Goal: Task Accomplishment & Management: Complete application form

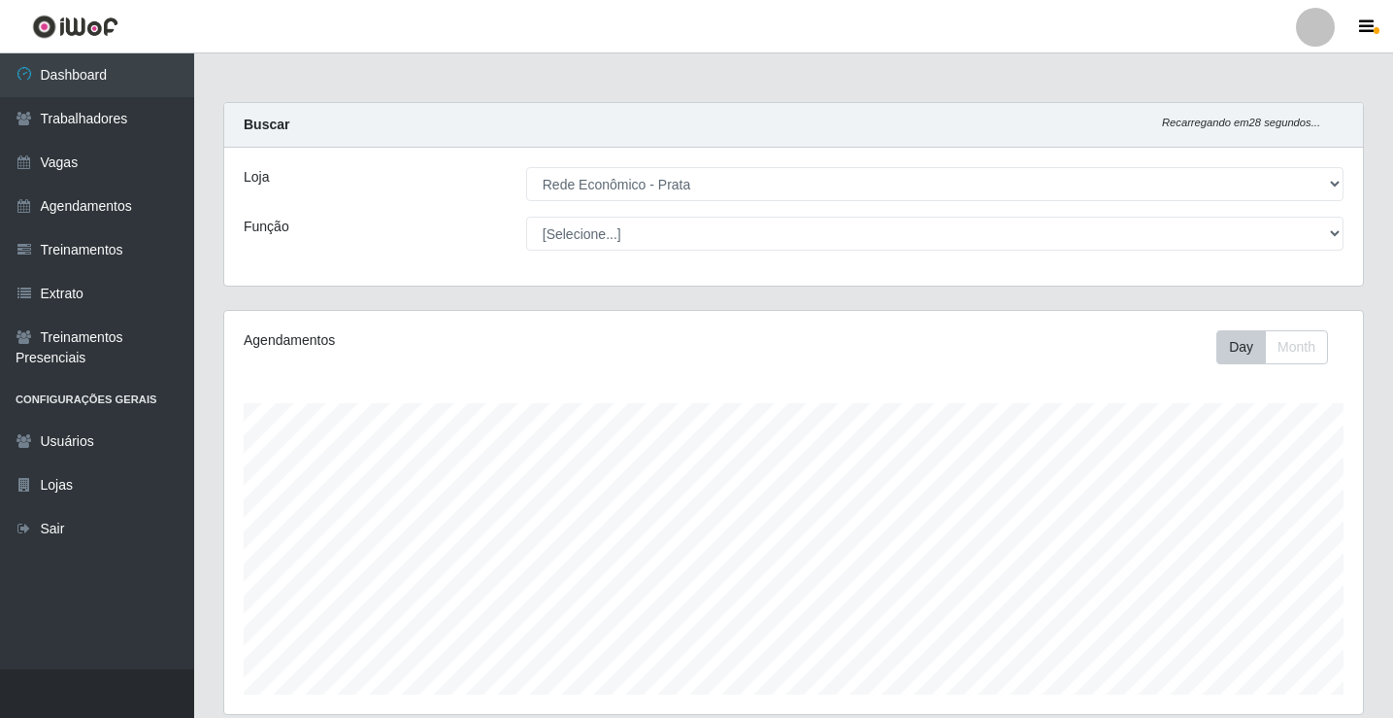
select select "192"
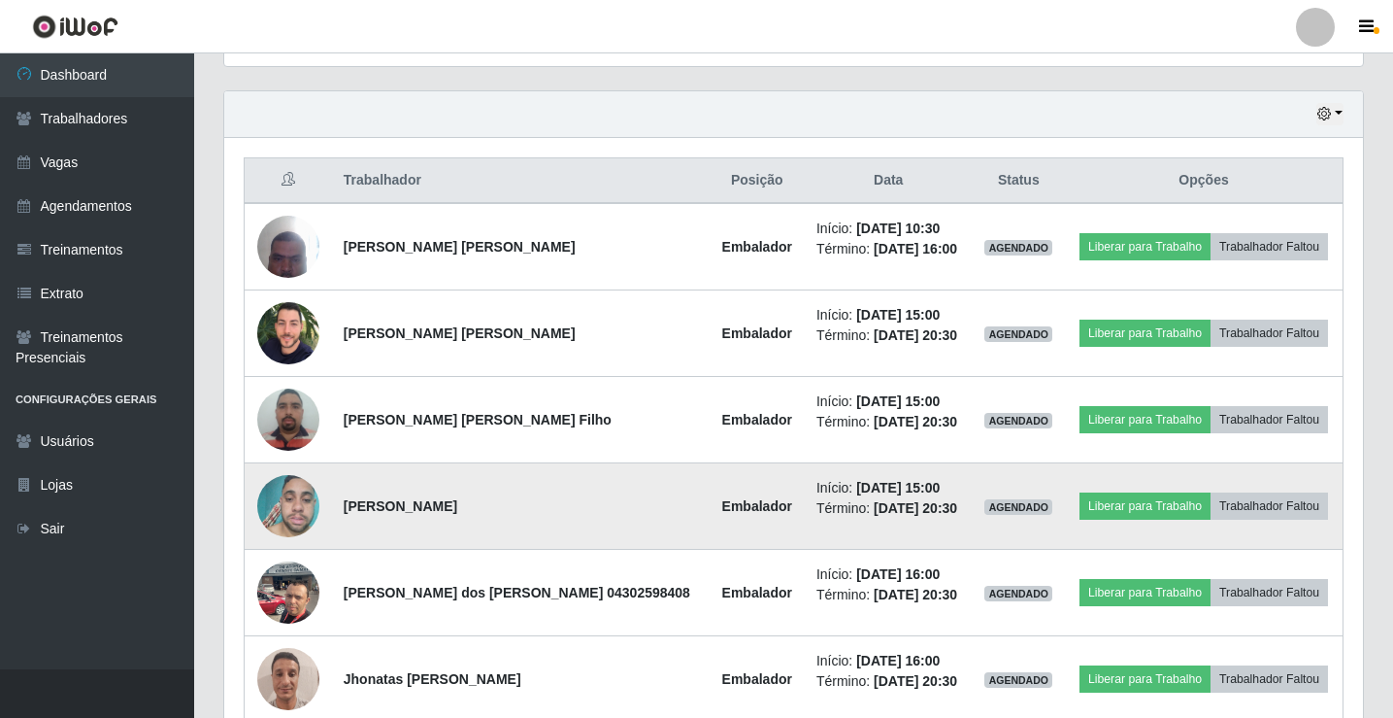
scroll to position [745, 0]
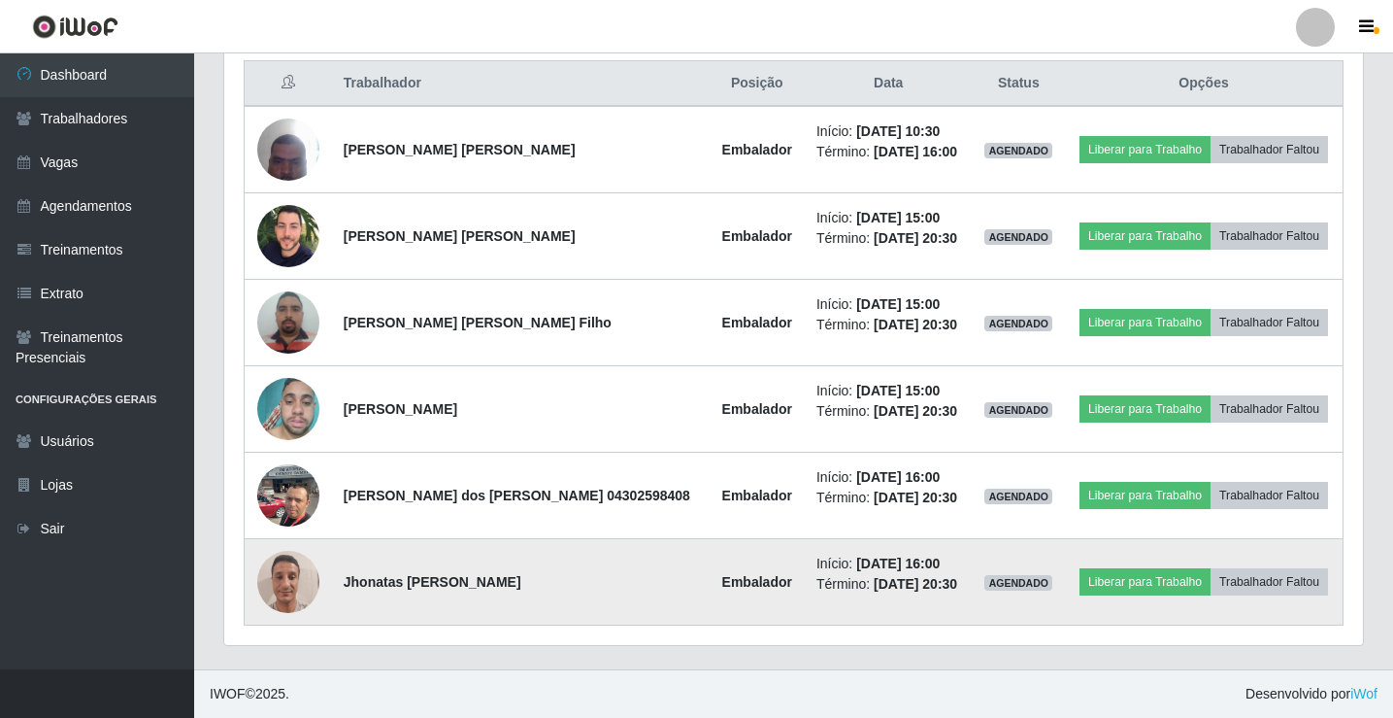
click at [281, 586] on img at bounding box center [288, 581] width 62 height 83
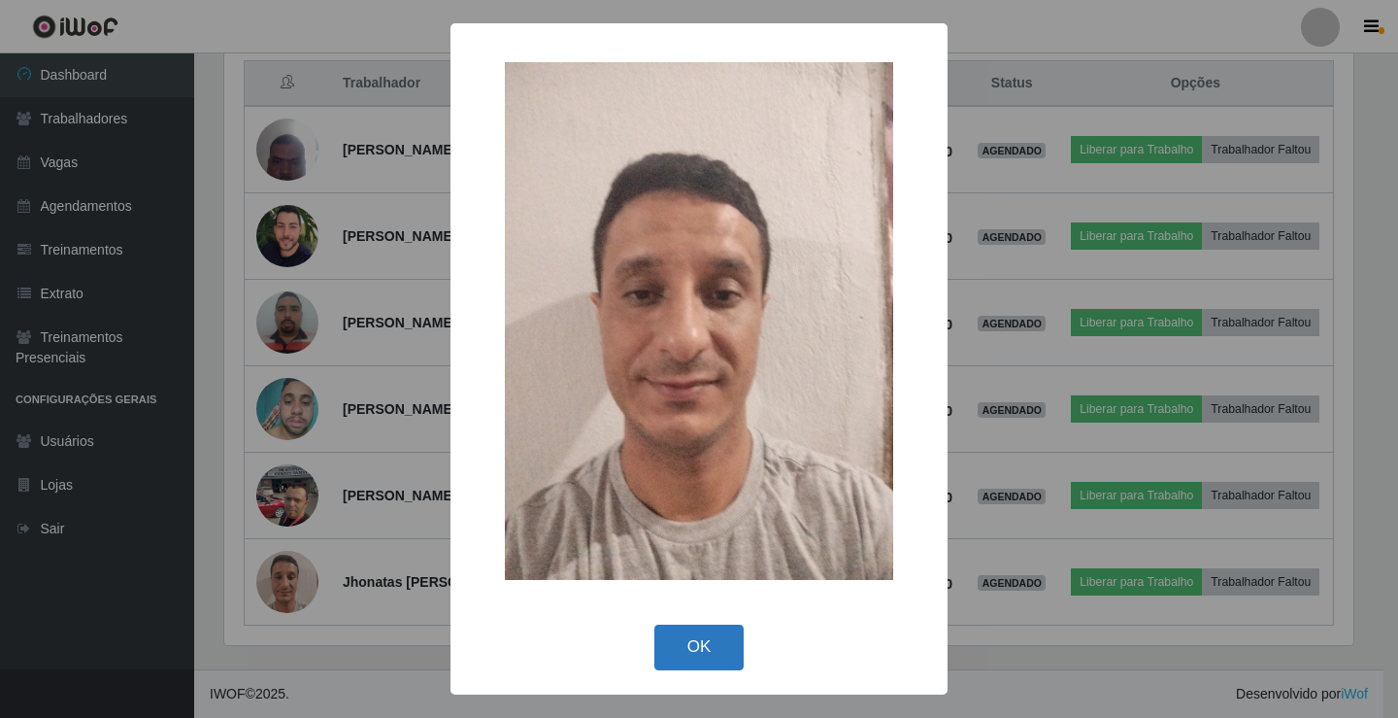
click at [693, 668] on button "OK" at bounding box center [699, 647] width 90 height 46
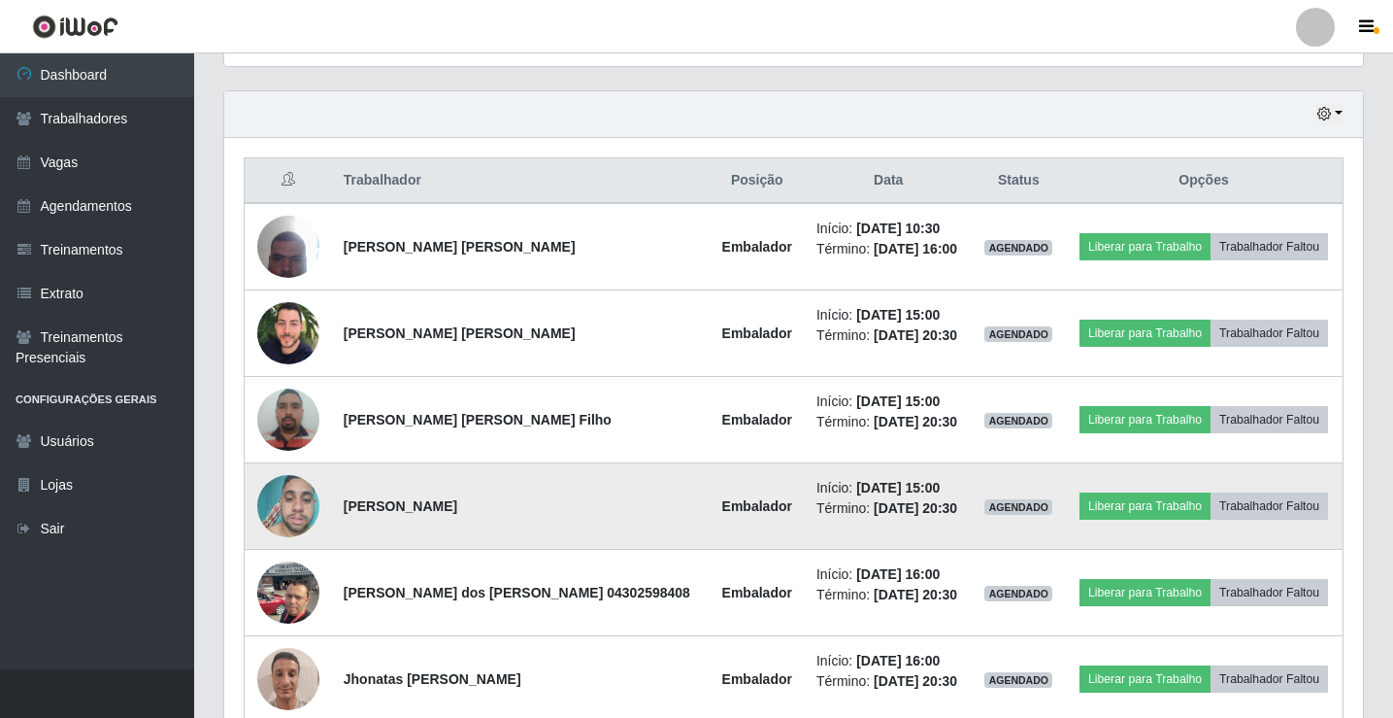
scroll to position [745, 0]
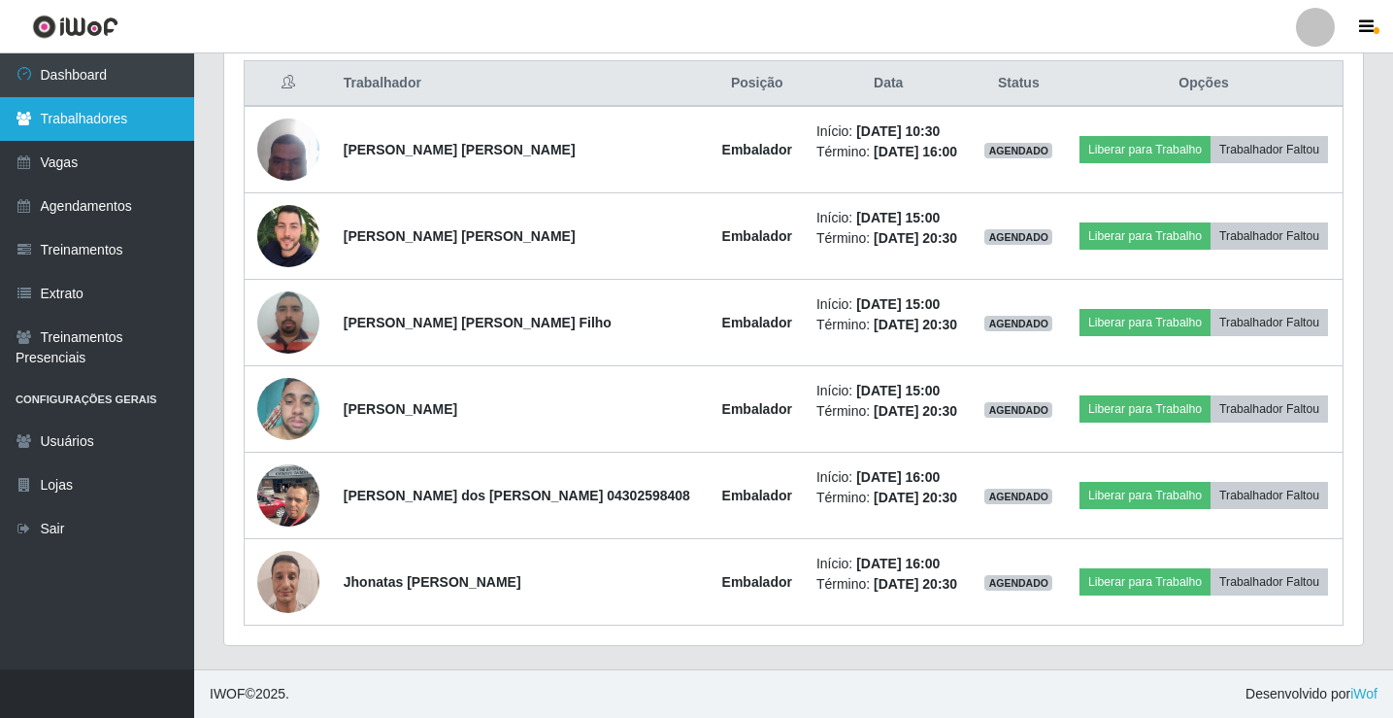
click at [72, 112] on link "Trabalhadores" at bounding box center [97, 119] width 194 height 44
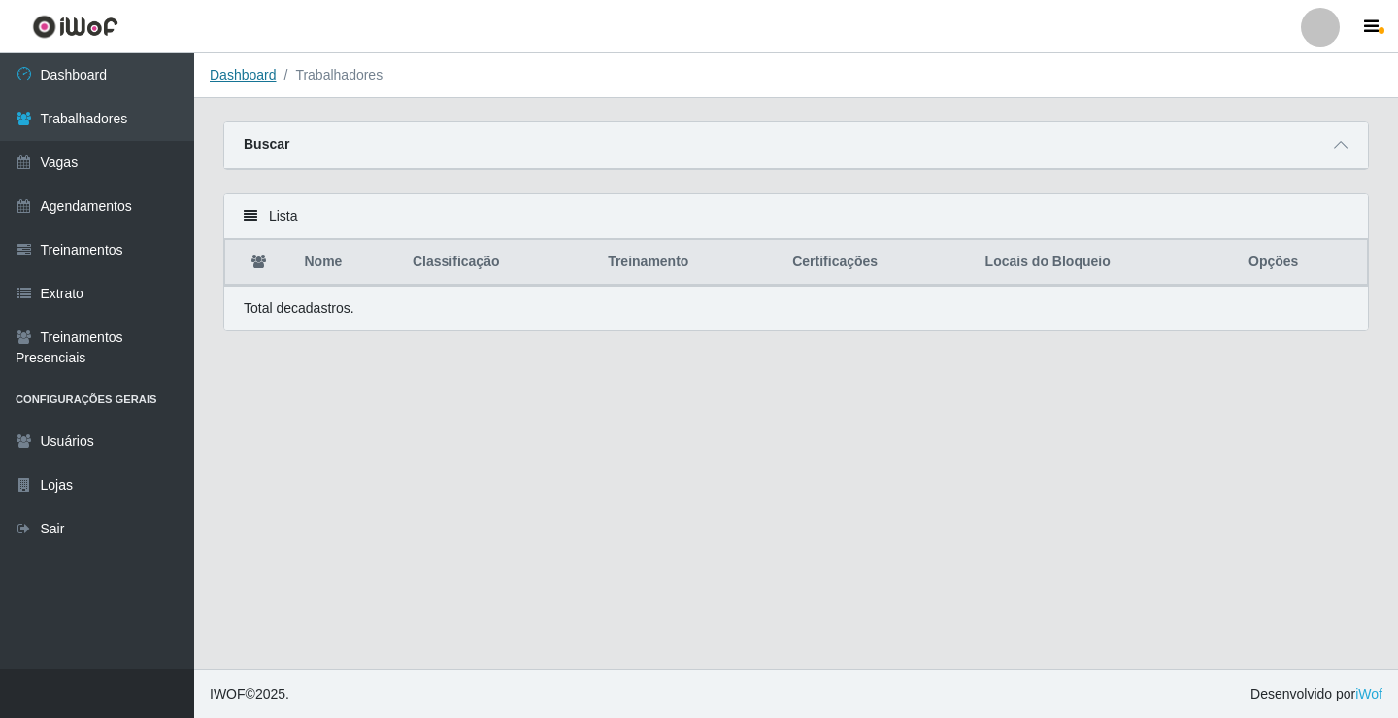
click at [250, 81] on link "Dashboard" at bounding box center [243, 75] width 67 height 16
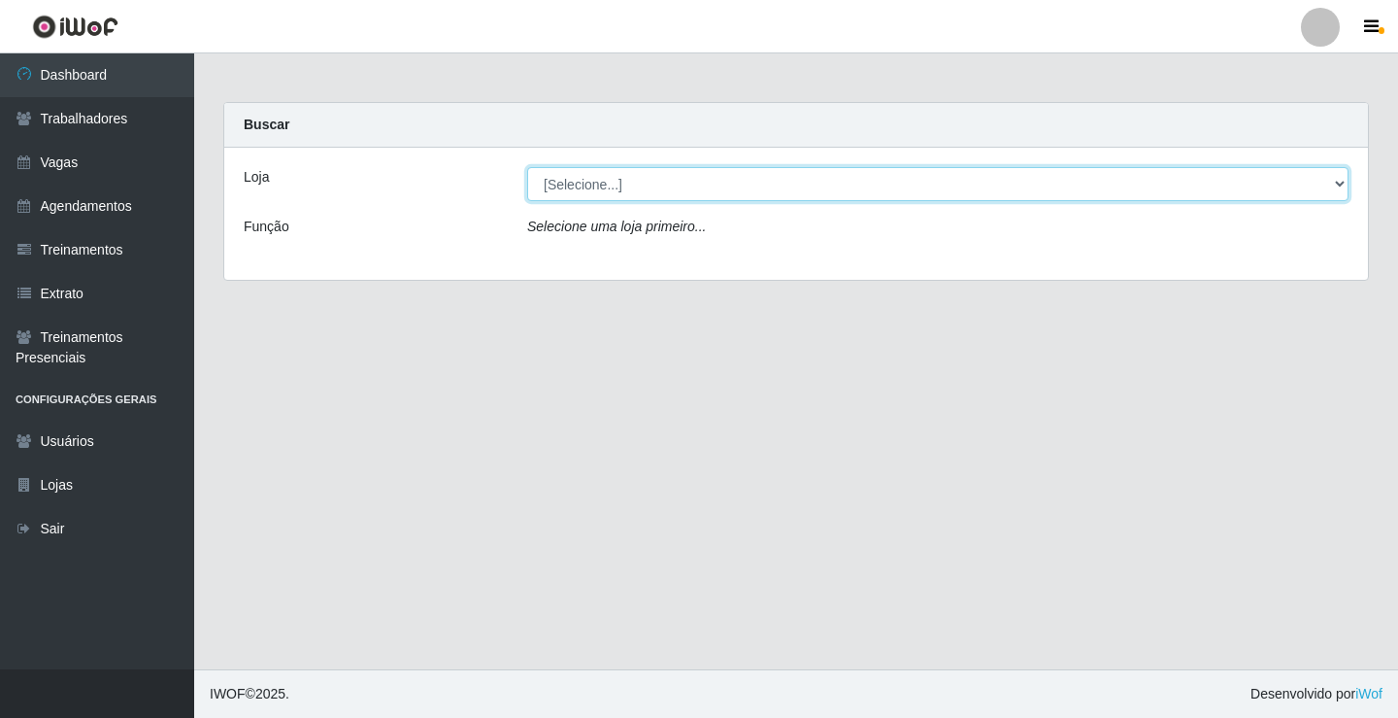
click at [581, 185] on select "[Selecione...] Rede Econômico - Prata" at bounding box center [938, 184] width 822 height 34
select select "192"
click at [527, 167] on select "[Selecione...] Rede Econômico - Prata" at bounding box center [938, 184] width 822 height 34
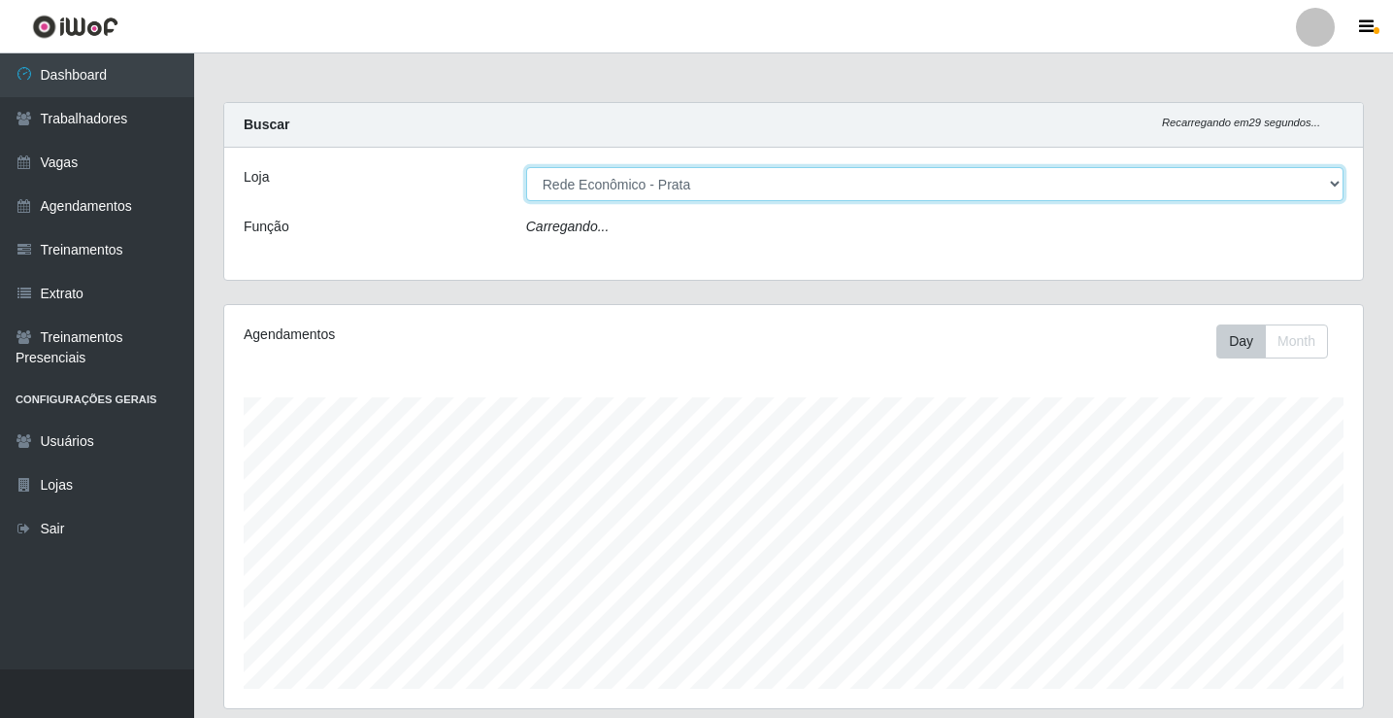
scroll to position [403, 1139]
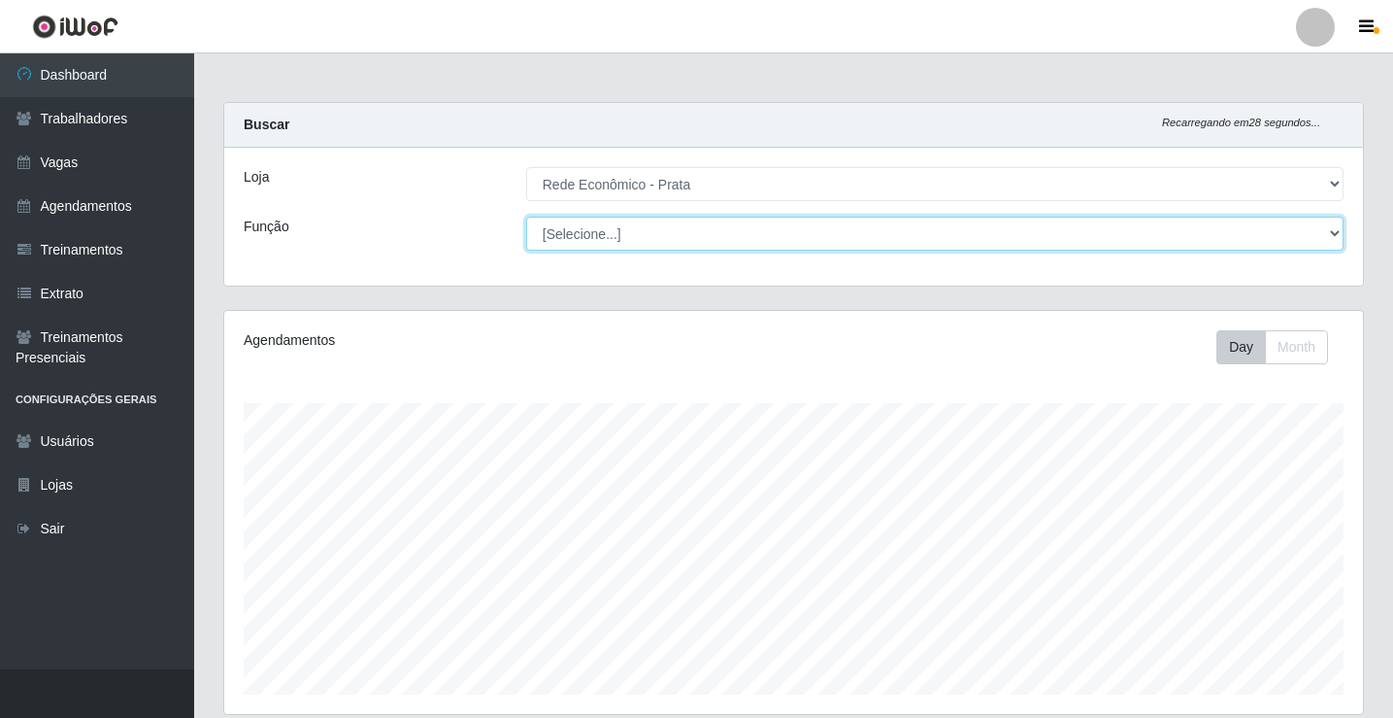
click at [586, 229] on select "[Selecione...] ASG ASG + ASG ++ Embalador Embalador + Embalador ++ Operador de …" at bounding box center [935, 234] width 818 height 34
select select "1"
click at [526, 217] on select "[Selecione...] ASG ASG + ASG ++ Embalador Embalador + Embalador ++ Operador de …" at bounding box center [935, 234] width 818 height 34
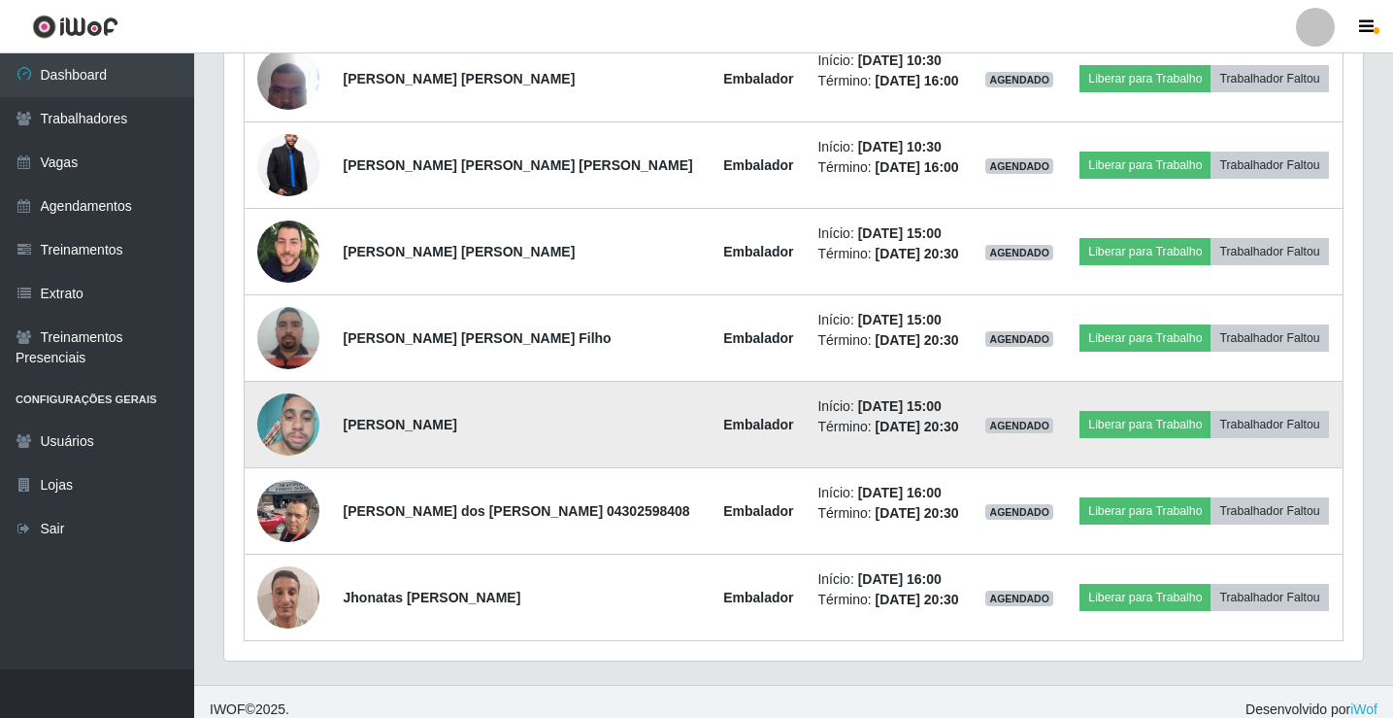
scroll to position [831, 0]
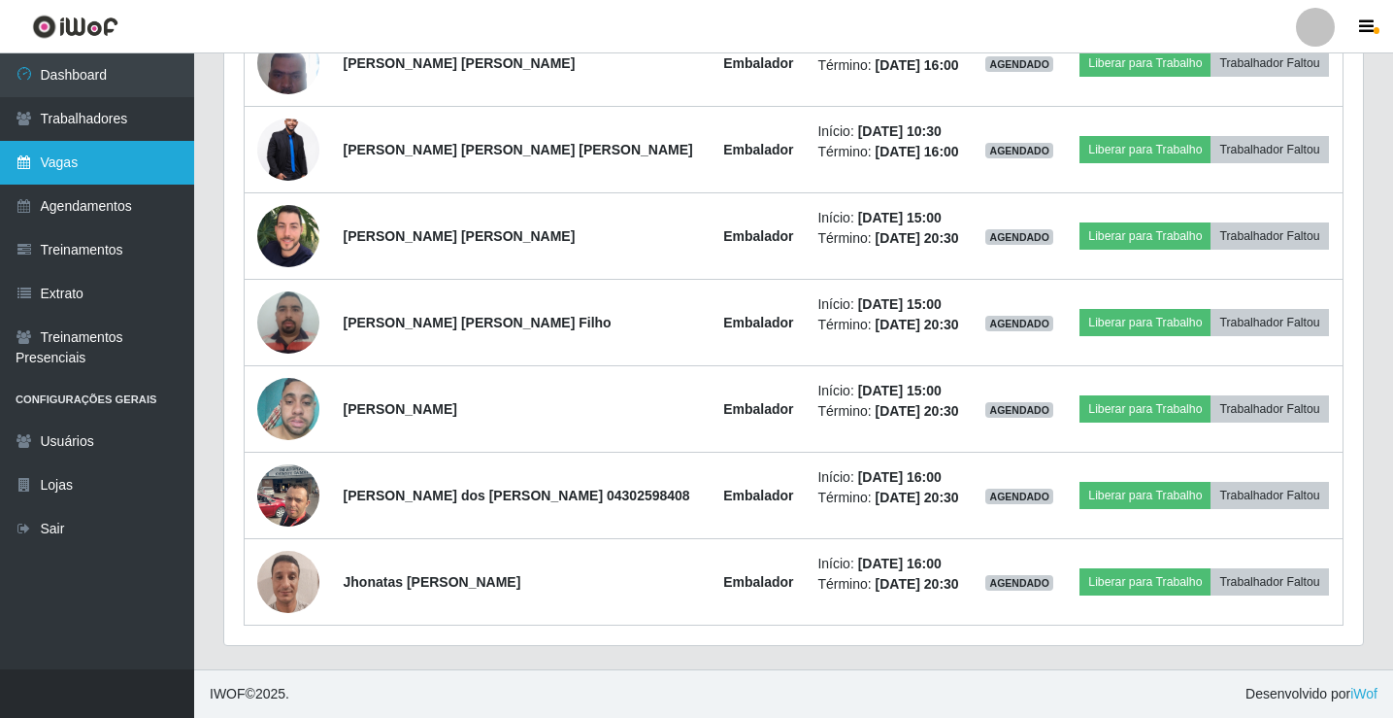
click at [139, 174] on link "Vagas" at bounding box center [97, 163] width 194 height 44
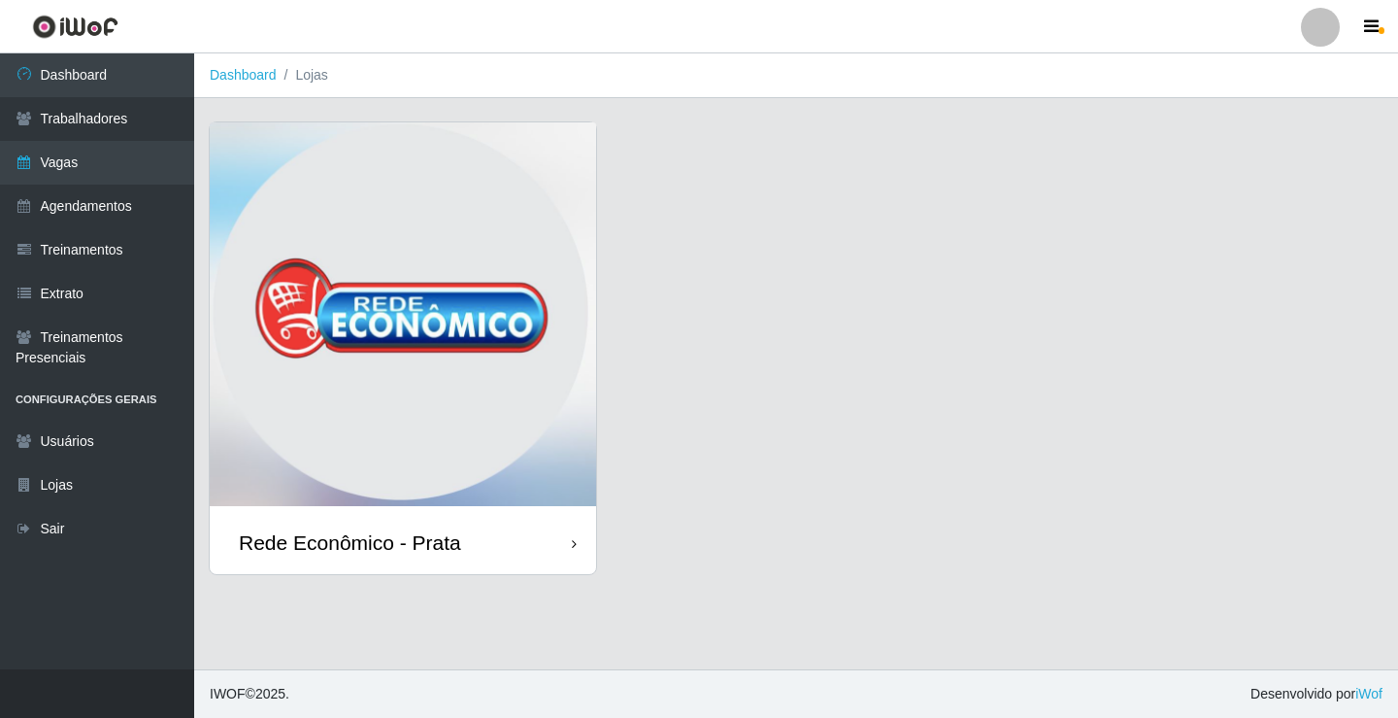
click at [496, 545] on div "Rede Econômico - Prata" at bounding box center [403, 542] width 386 height 63
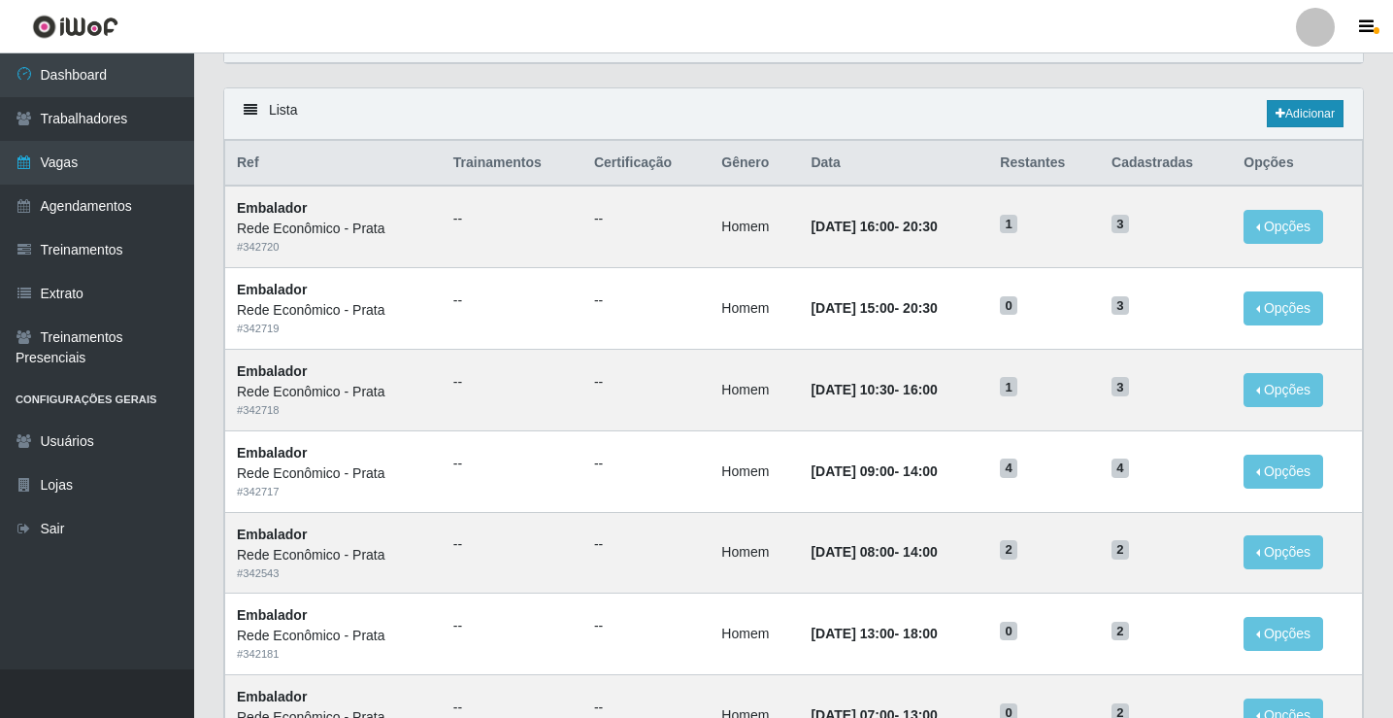
scroll to position [97, 0]
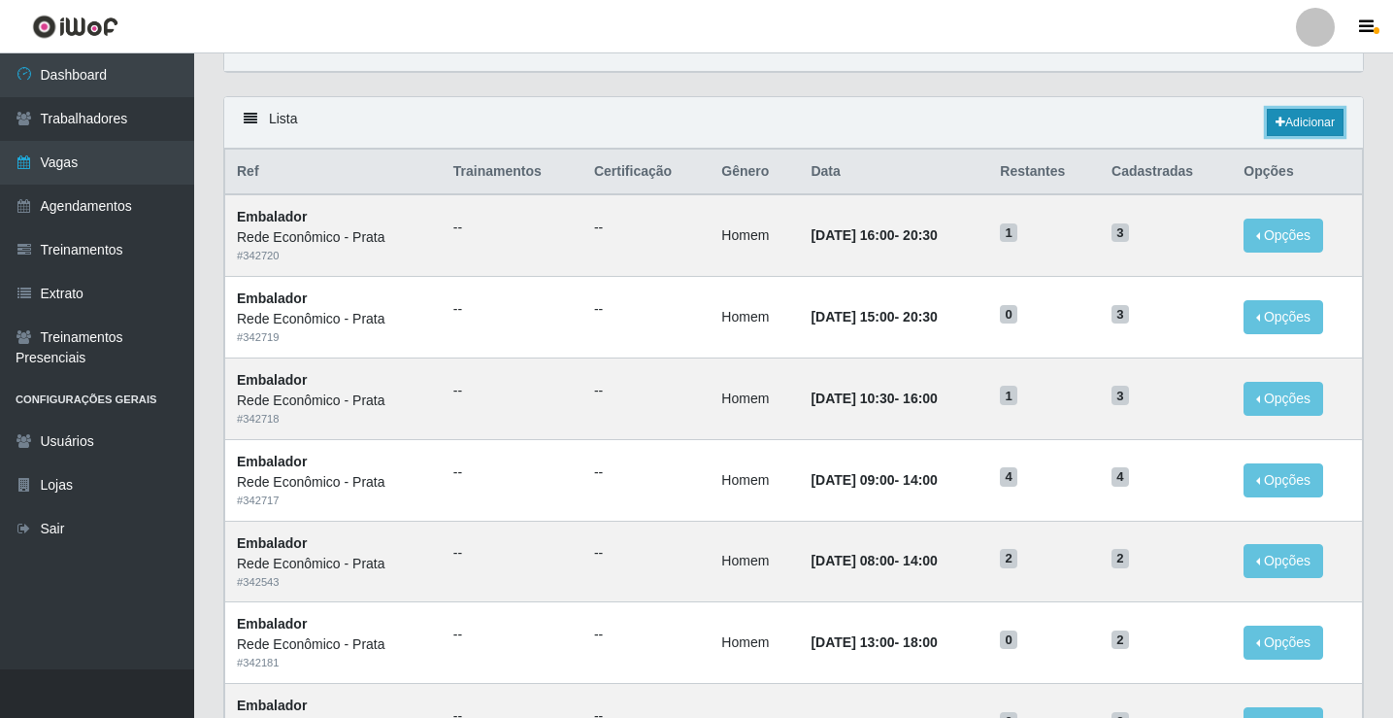
click at [1323, 117] on link "Adicionar" at bounding box center [1305, 122] width 77 height 27
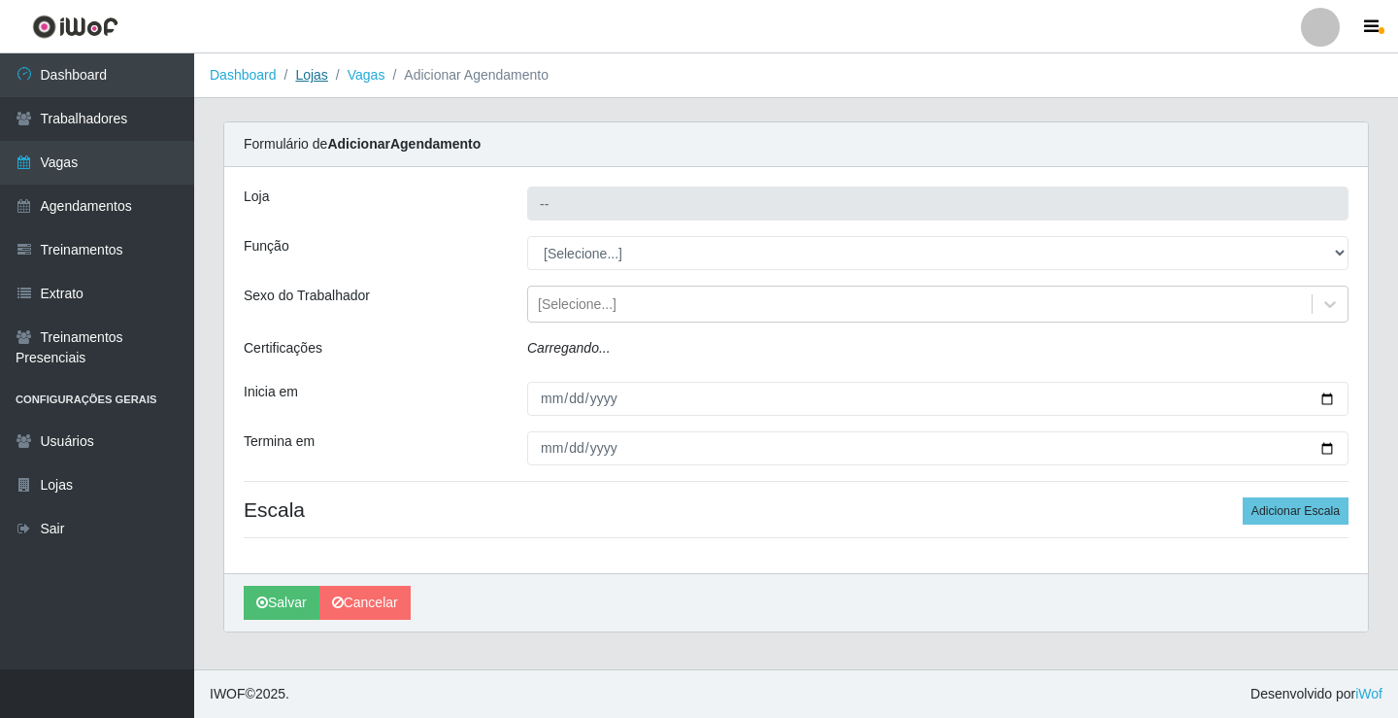
type input "Rede Econômico - Prata"
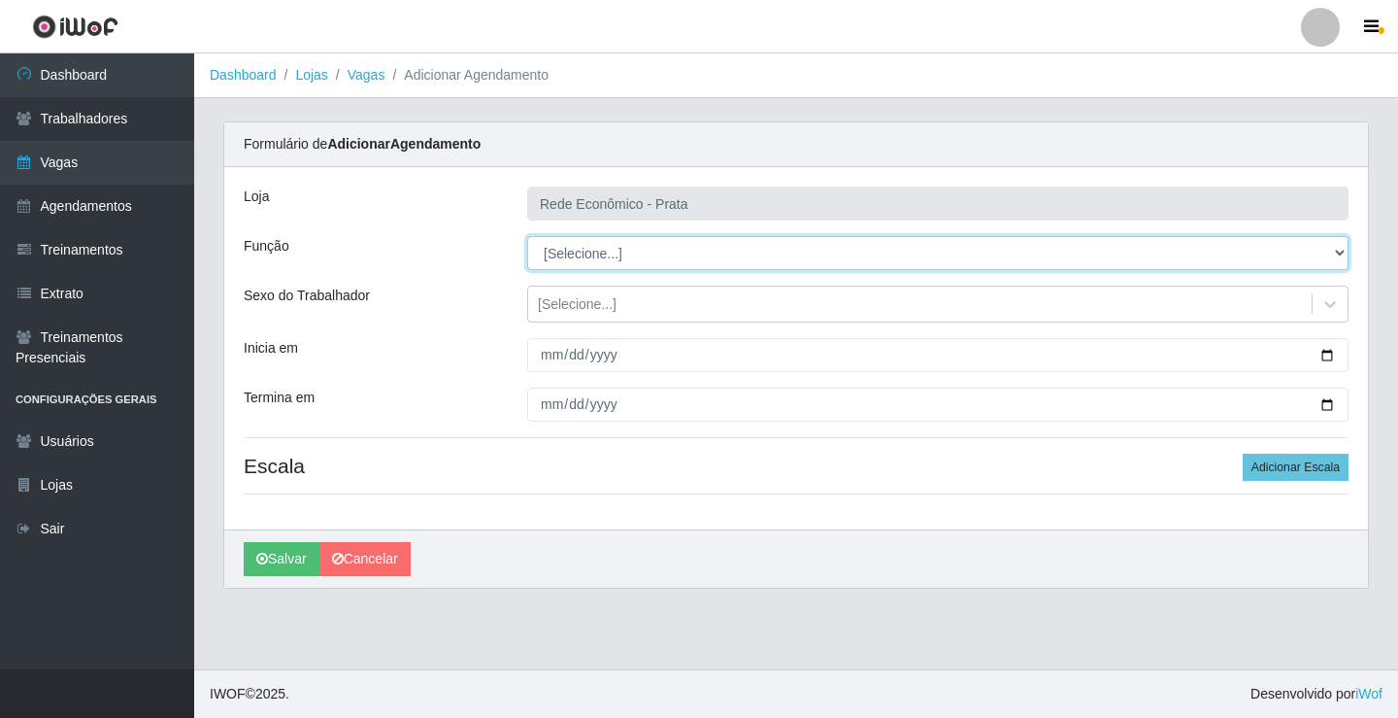
click at [594, 257] on select "[Selecione...] ASG ASG + ASG ++ Embalador Embalador + Embalador ++ Operador de …" at bounding box center [938, 253] width 822 height 34
select select "1"
click at [527, 236] on select "[Selecione...] ASG ASG + ASG ++ Embalador Embalador + Embalador ++ Operador de …" at bounding box center [938, 253] width 822 height 34
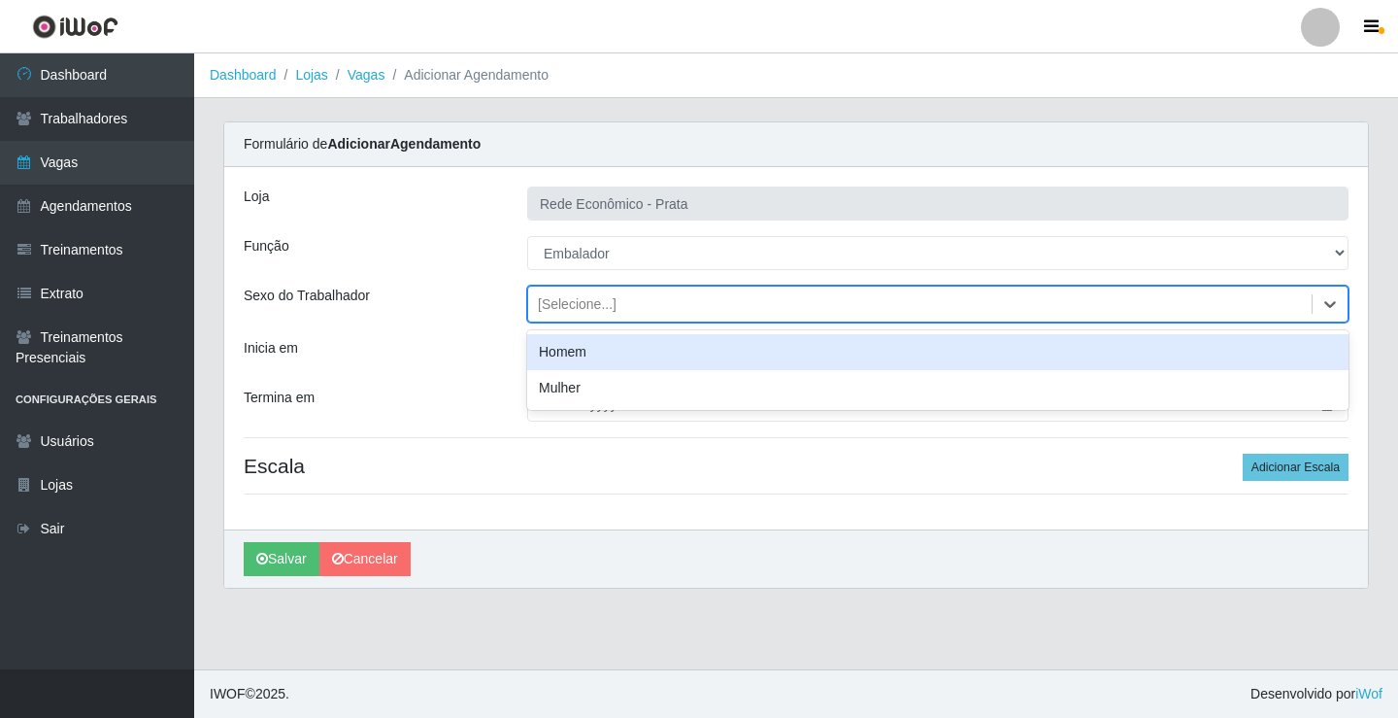
click at [585, 303] on div "[Selecione...]" at bounding box center [577, 304] width 79 height 20
click at [594, 355] on div "Homem" at bounding box center [938, 352] width 822 height 36
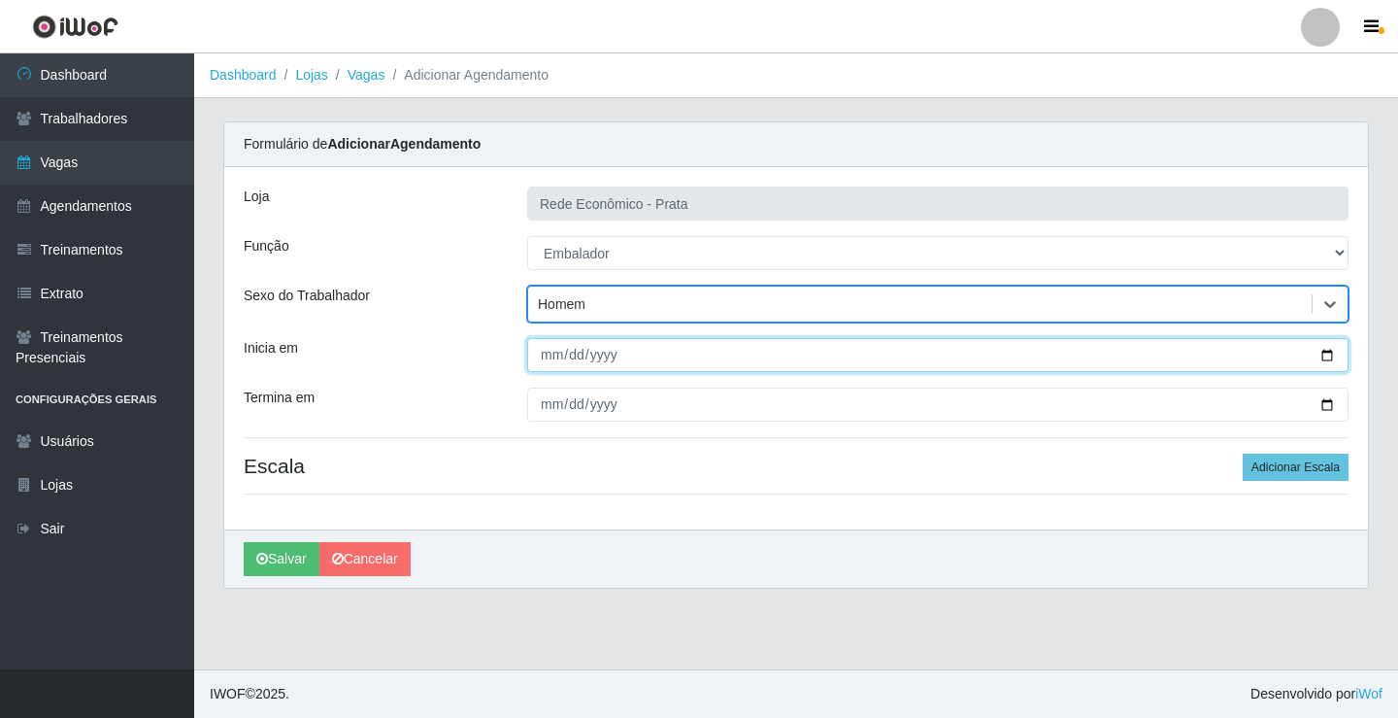
click at [1328, 354] on input "Inicia em" at bounding box center [938, 355] width 822 height 34
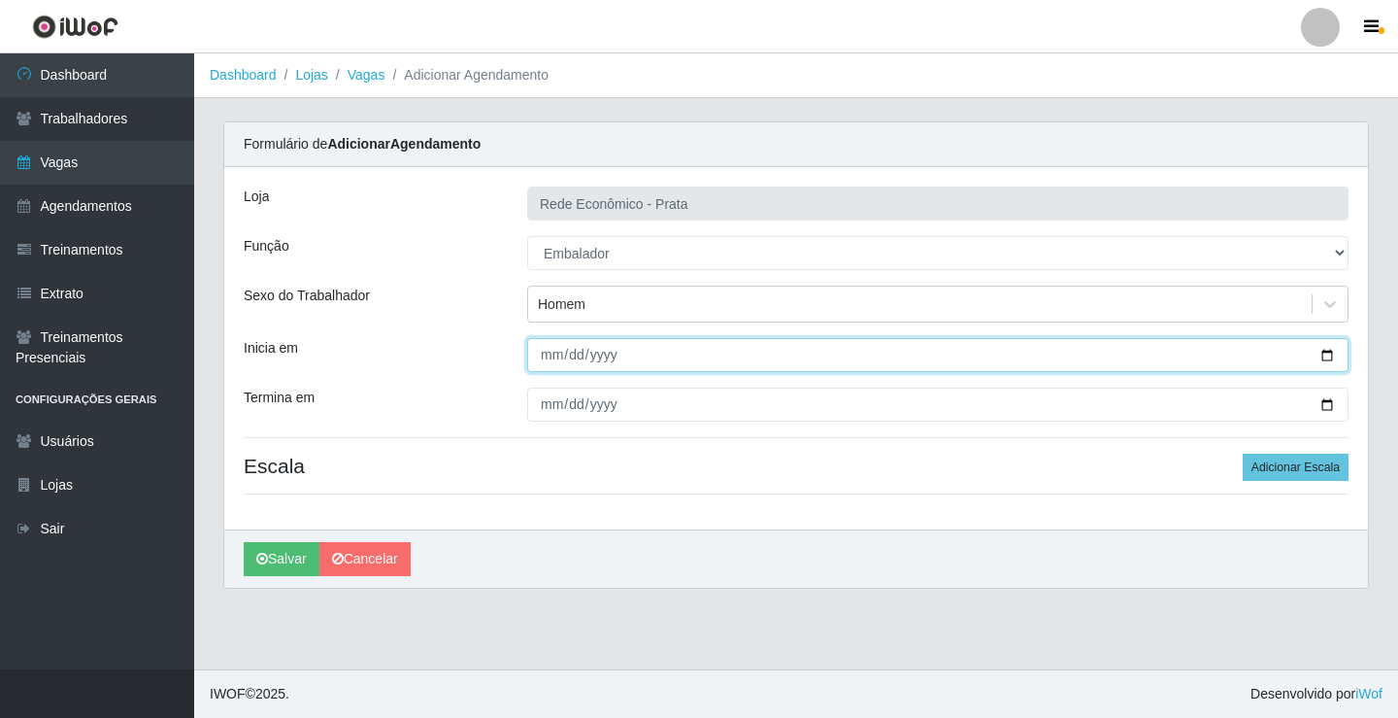
type input "[DATE]"
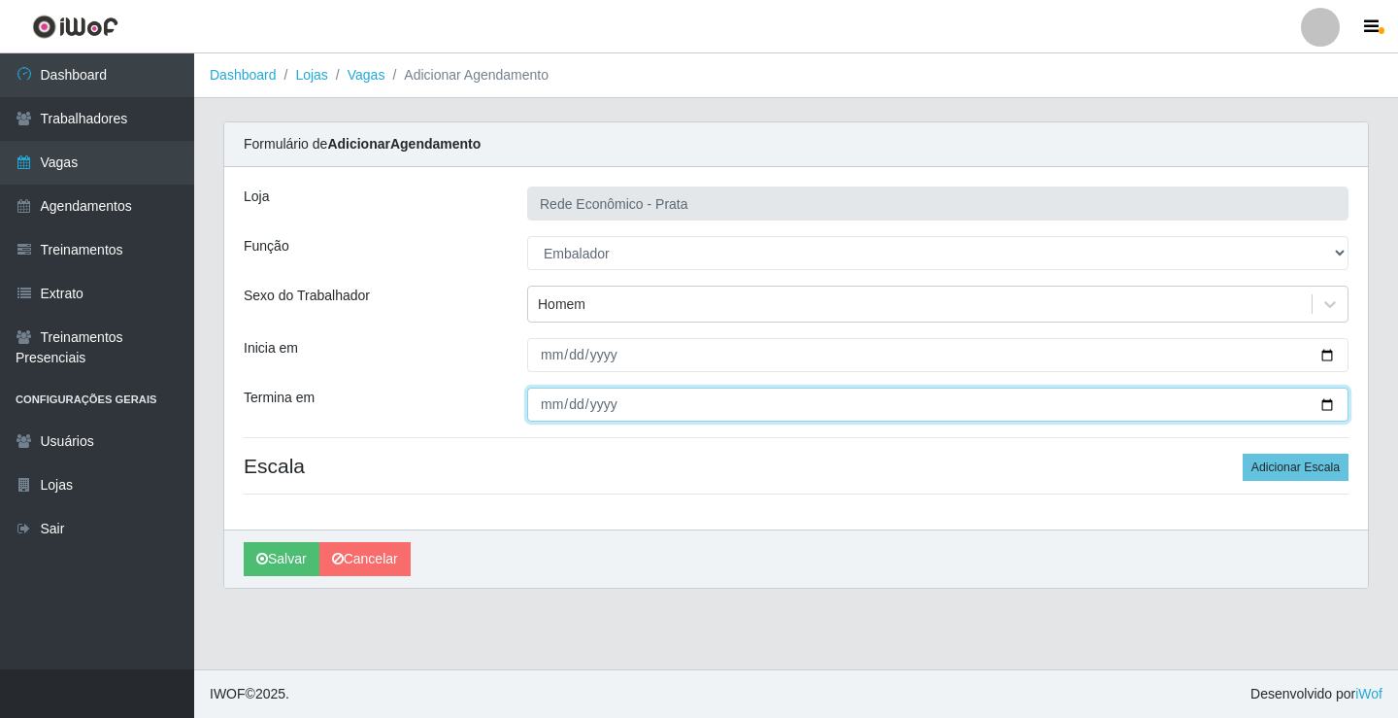
click at [1331, 403] on input "Termina em" at bounding box center [938, 404] width 822 height 34
type input "[DATE]"
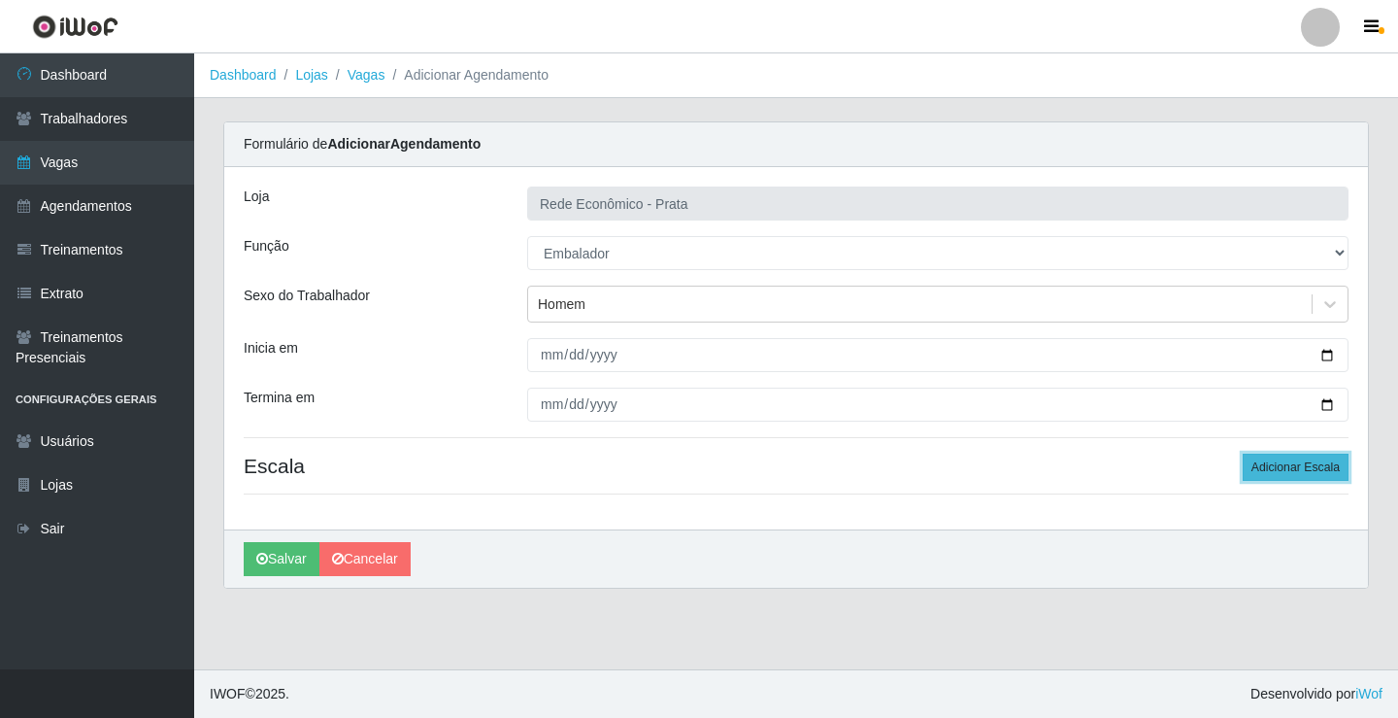
click at [1278, 467] on button "Adicionar Escala" at bounding box center [1296, 466] width 106 height 27
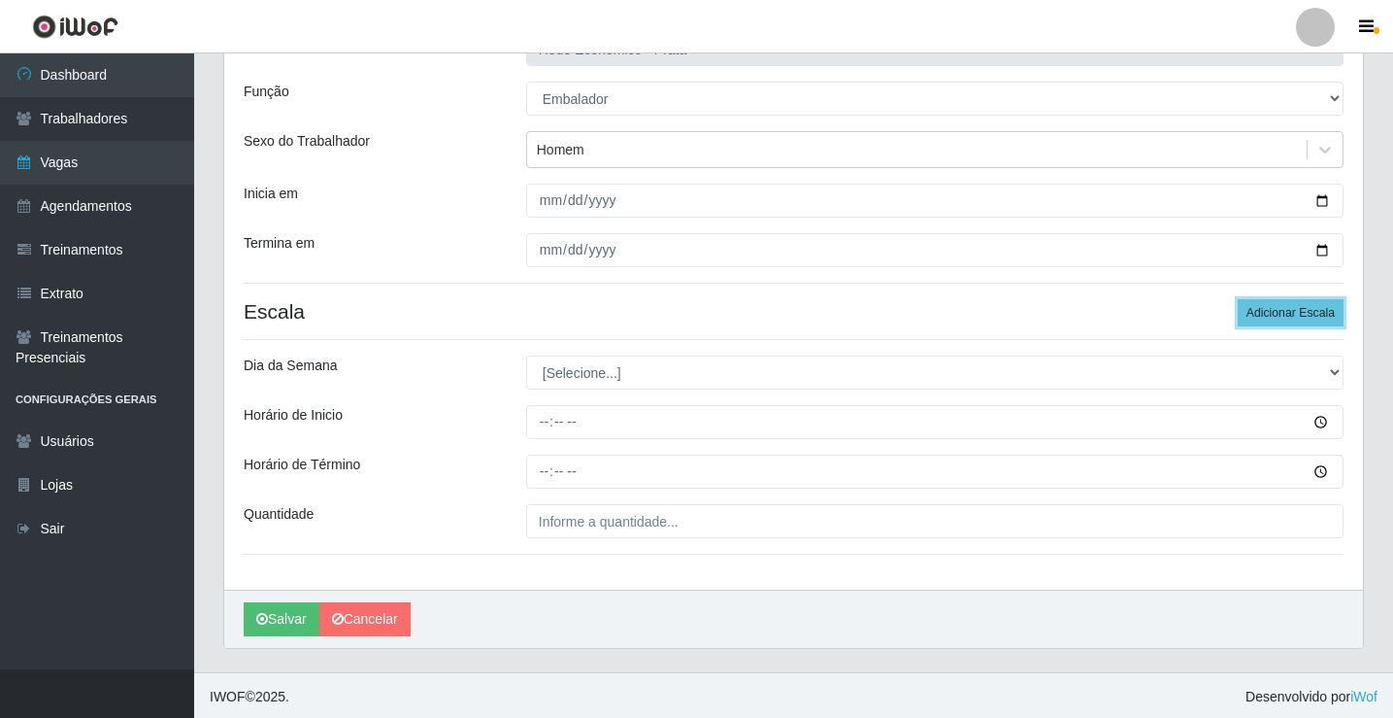
scroll to position [157, 0]
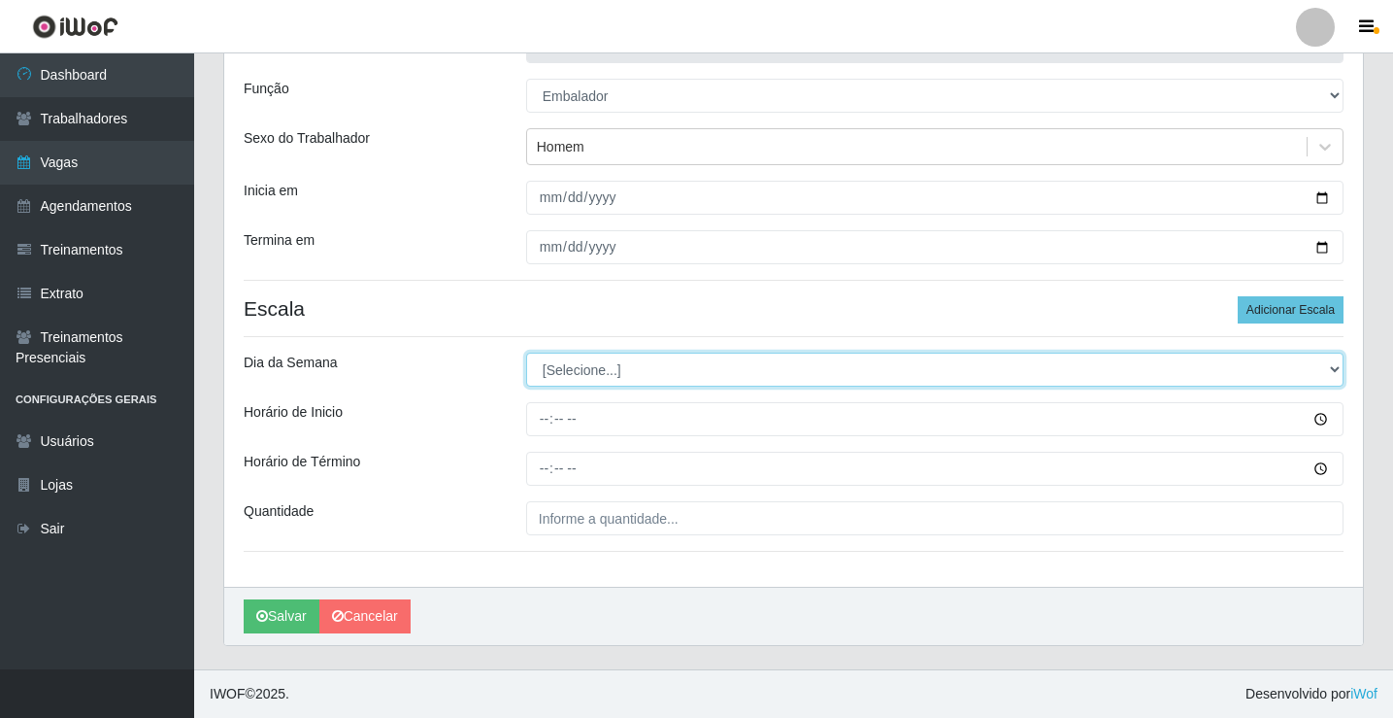
click at [595, 369] on select "[Selecione...] Segunda Terça Quarta Quinta Sexta [PERSON_NAME]" at bounding box center [935, 369] width 818 height 34
select select "1"
click at [526, 352] on select "[Selecione...] Segunda Terça Quarta Quinta Sexta [PERSON_NAME]" at bounding box center [935, 369] width 818 height 34
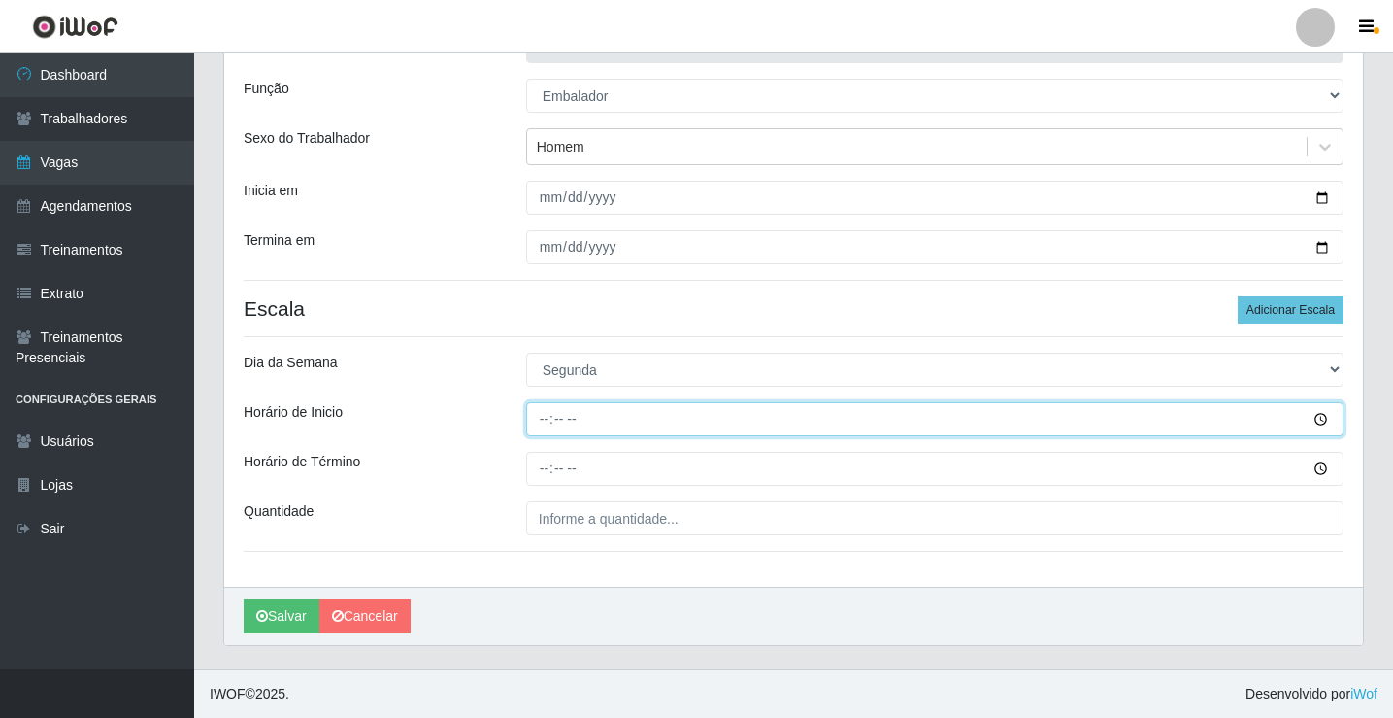
click at [542, 422] on input "Horário de Inicio" at bounding box center [935, 419] width 818 height 34
type input "14:00"
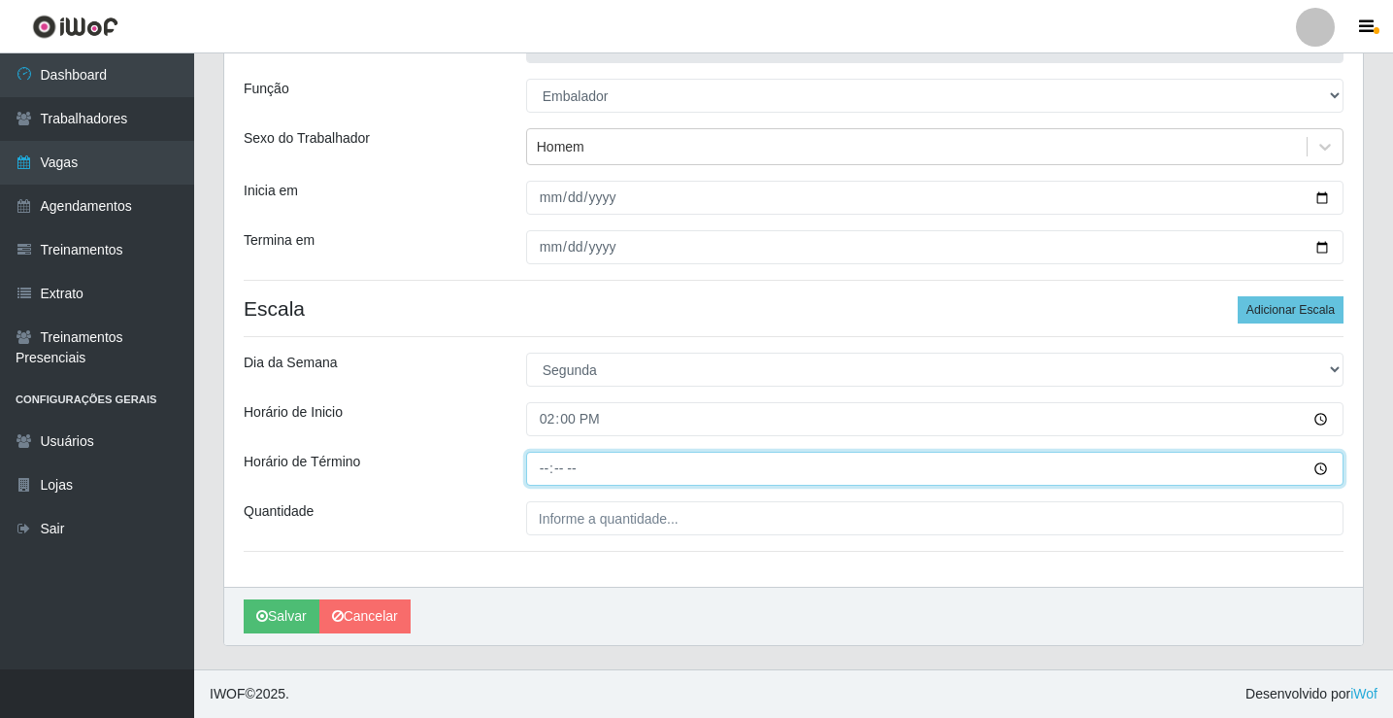
click at [545, 470] on input "Horário de Término" at bounding box center [935, 469] width 818 height 34
type input "18:00"
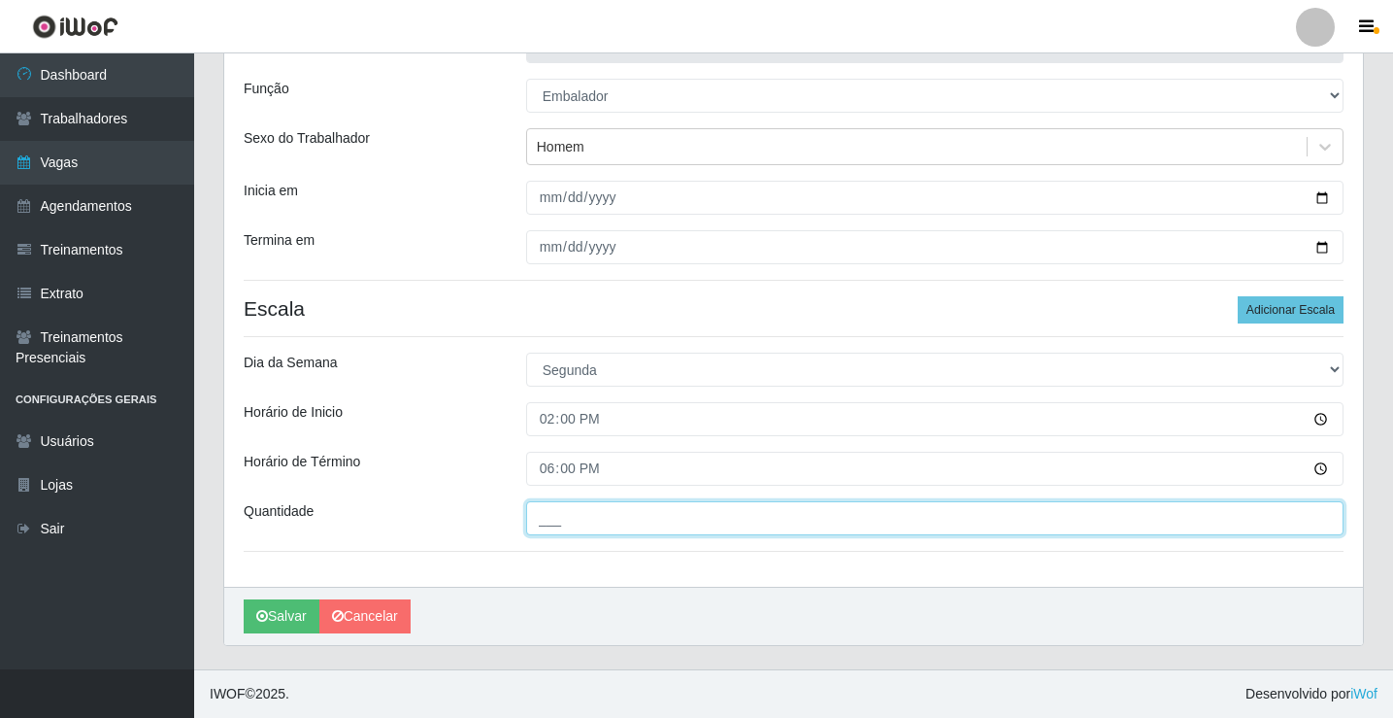
click at [574, 519] on input "___" at bounding box center [935, 518] width 818 height 34
type input "2__"
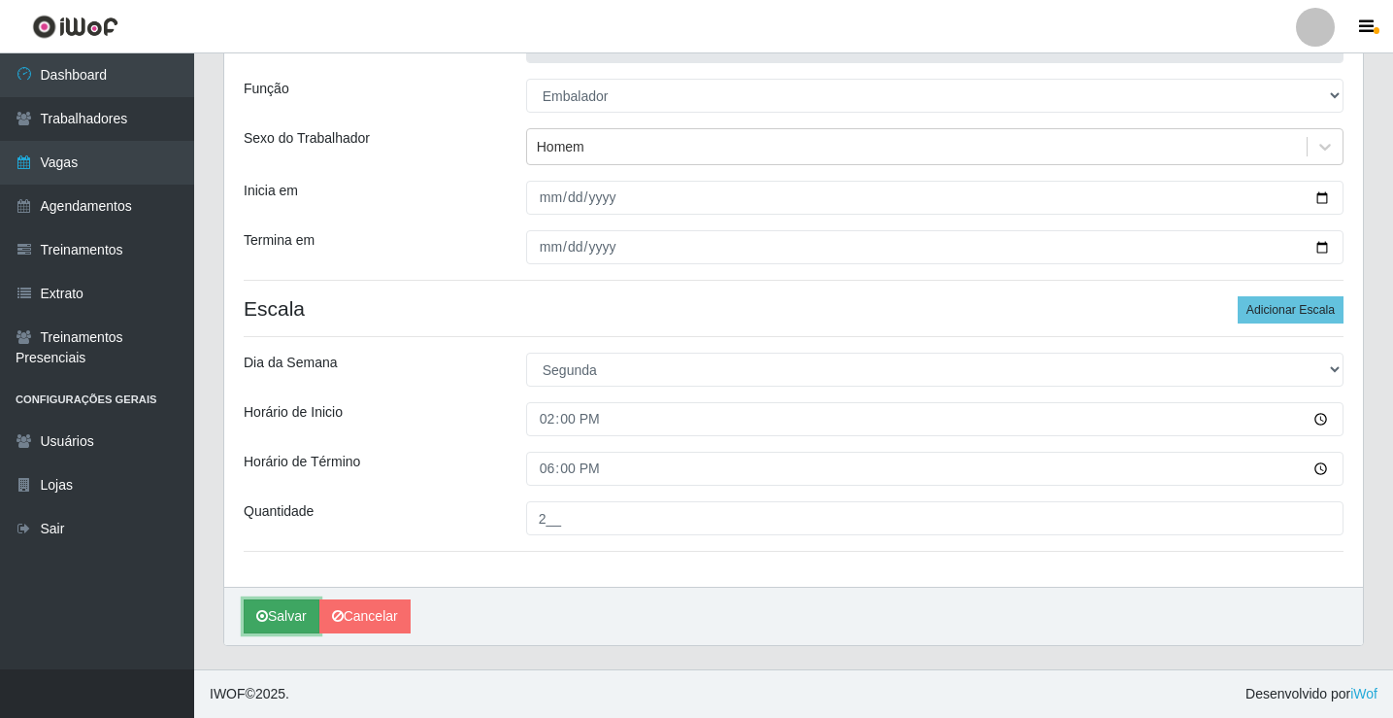
click at [285, 614] on button "Salvar" at bounding box center [282, 616] width 76 height 34
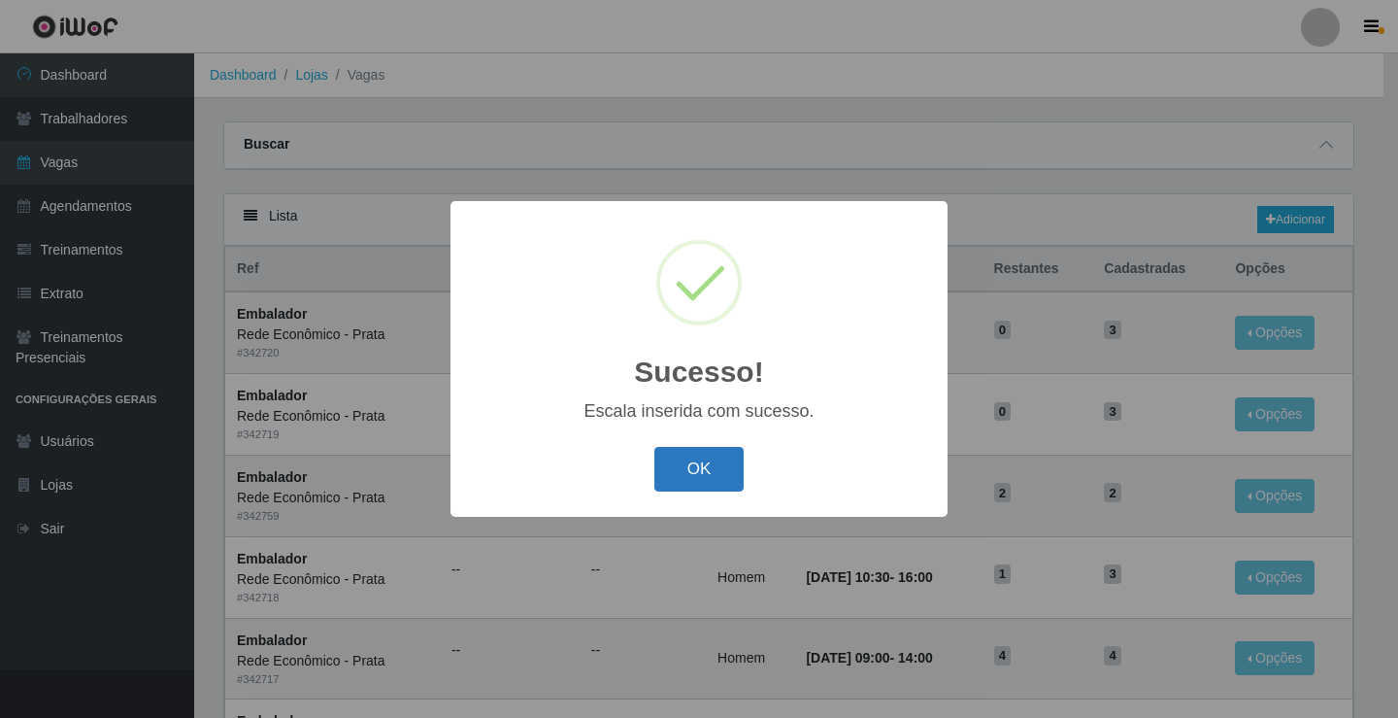
click at [697, 483] on button "OK" at bounding box center [699, 470] width 90 height 46
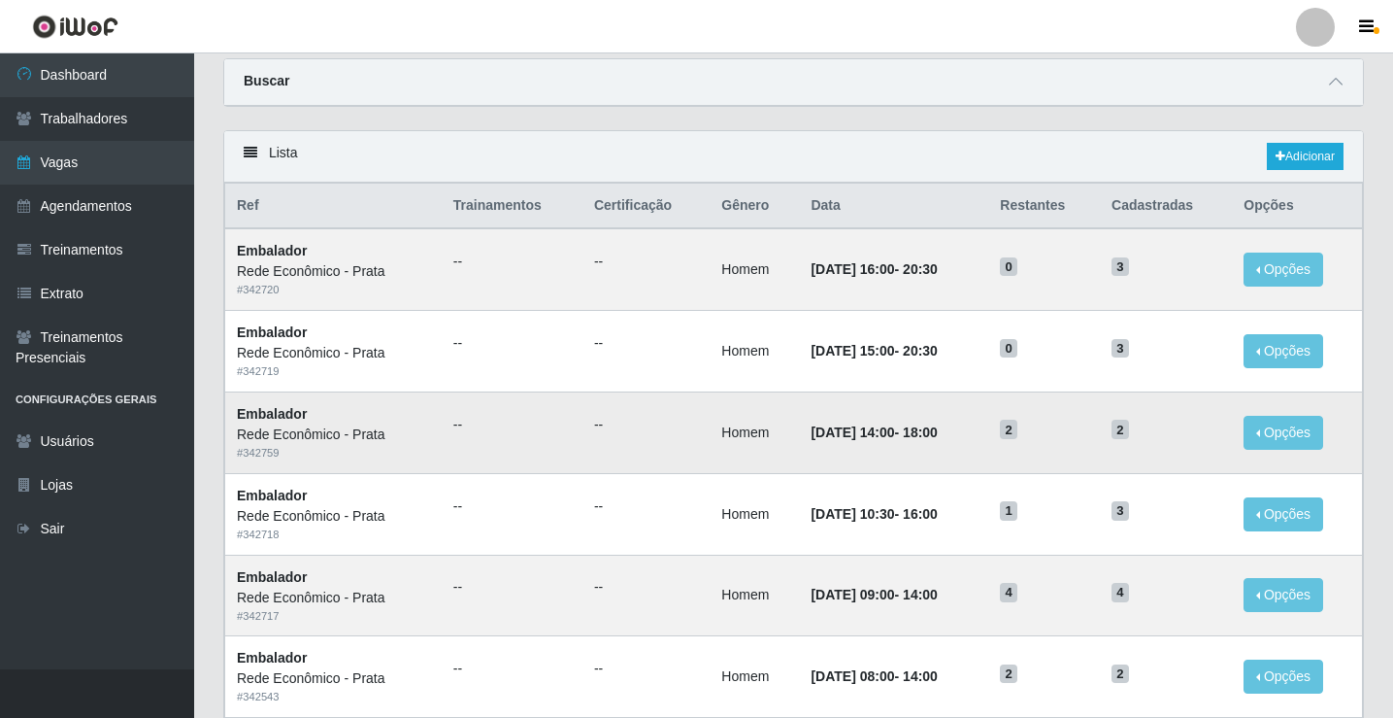
scroll to position [97, 0]
